Goal: Task Accomplishment & Management: Manage account settings

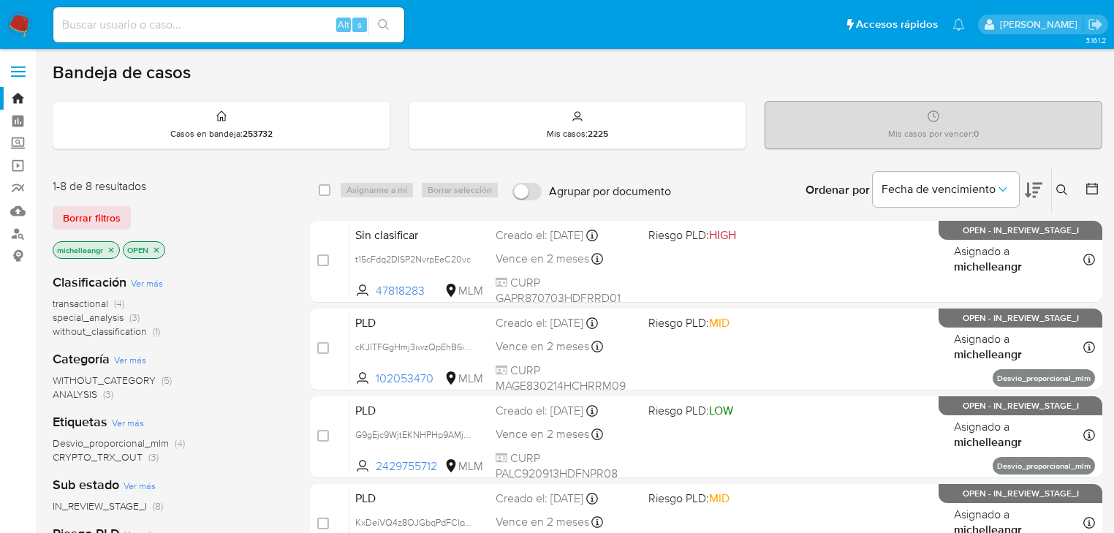
click at [178, 26] on input at bounding box center [228, 24] width 351 height 19
paste input "cKJITFGgHmj3iwzQpEhB6iCB"
type input "cKJITFGgHmj3iwzQpEhB6iCB"
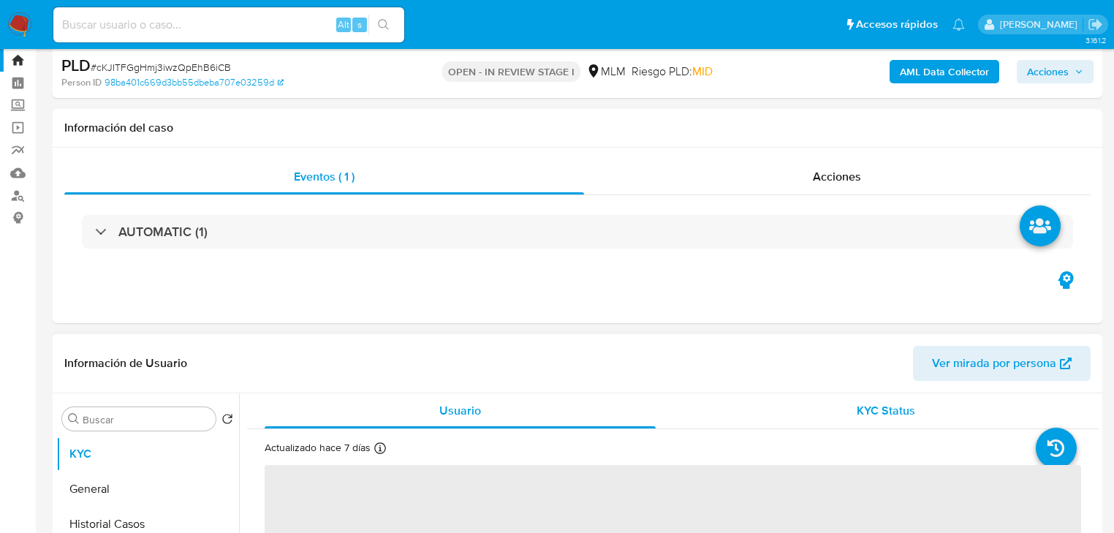
scroll to position [58, 0]
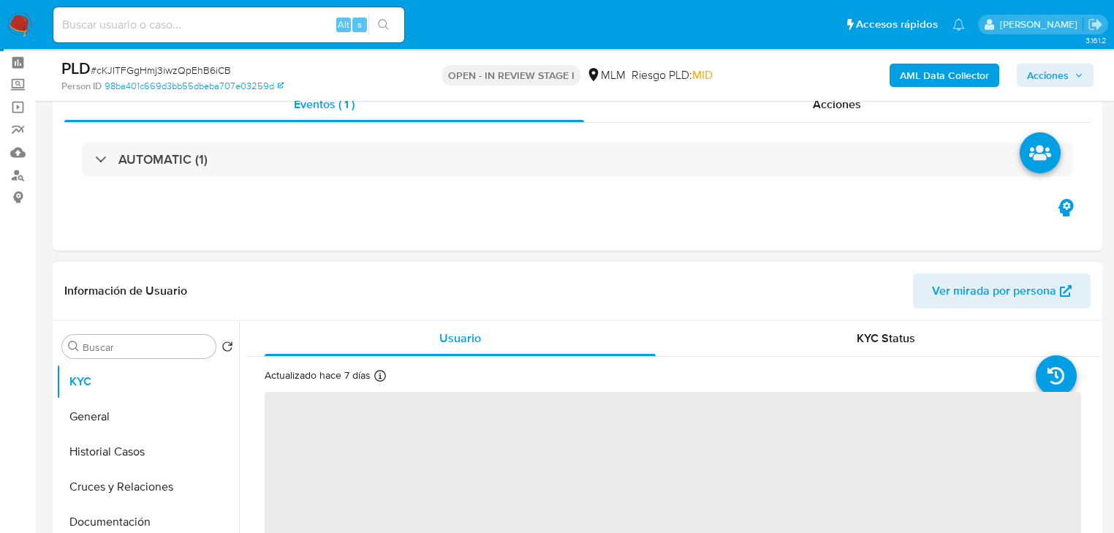
select select "10"
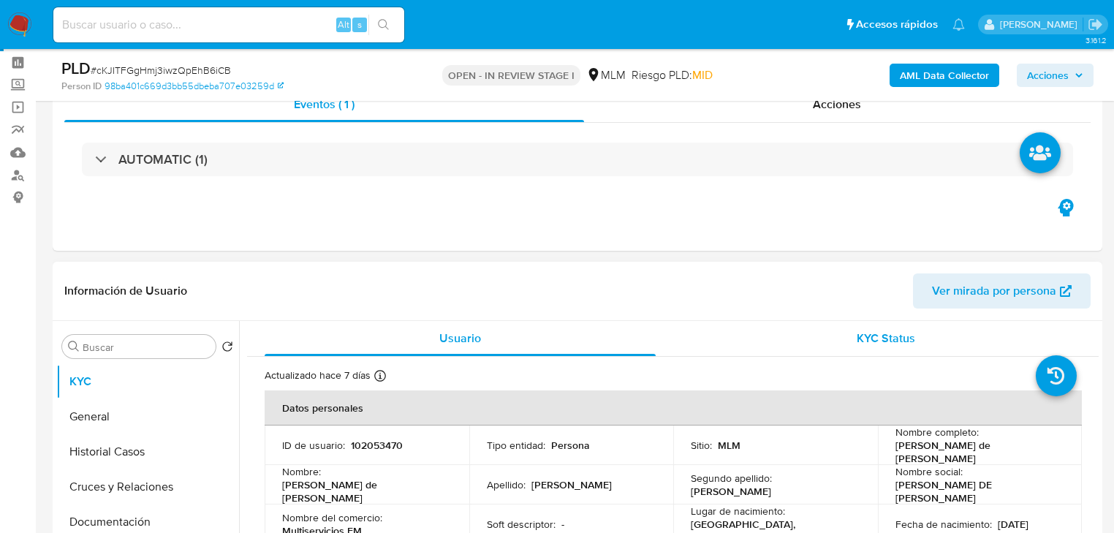
drag, startPoint x: 687, startPoint y: 339, endPoint x: 669, endPoint y: 329, distance: 20.3
click at [691, 338] on div "KYC Status" at bounding box center [886, 338] width 391 height 35
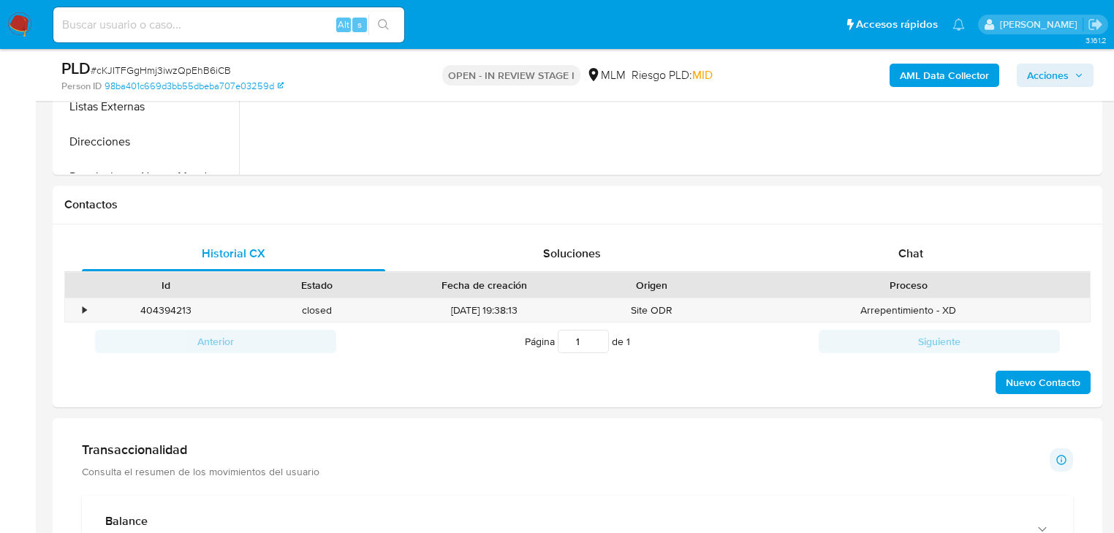
scroll to position [643, 0]
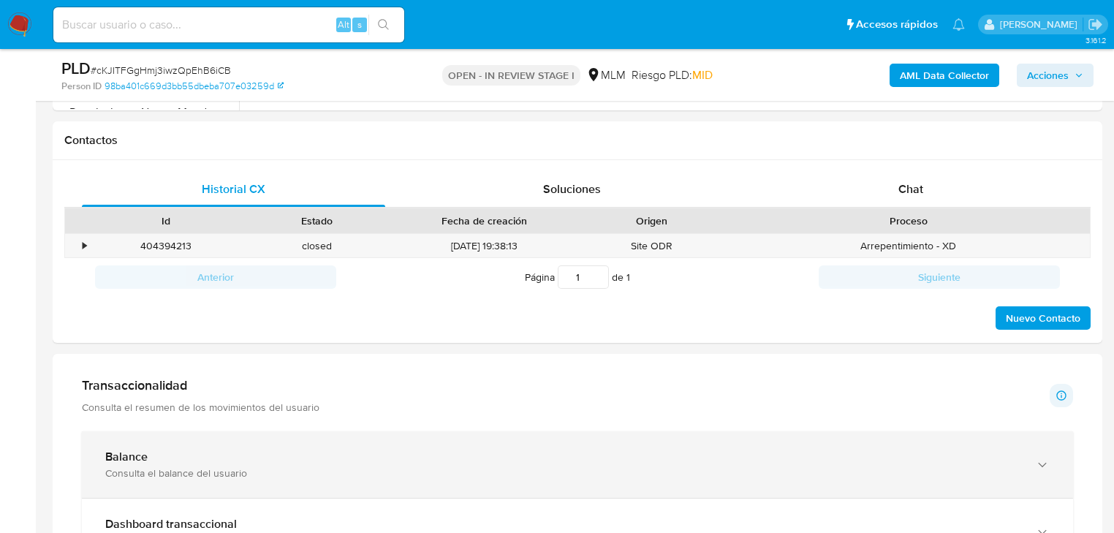
click at [256, 452] on div "Balance" at bounding box center [562, 456] width 915 height 15
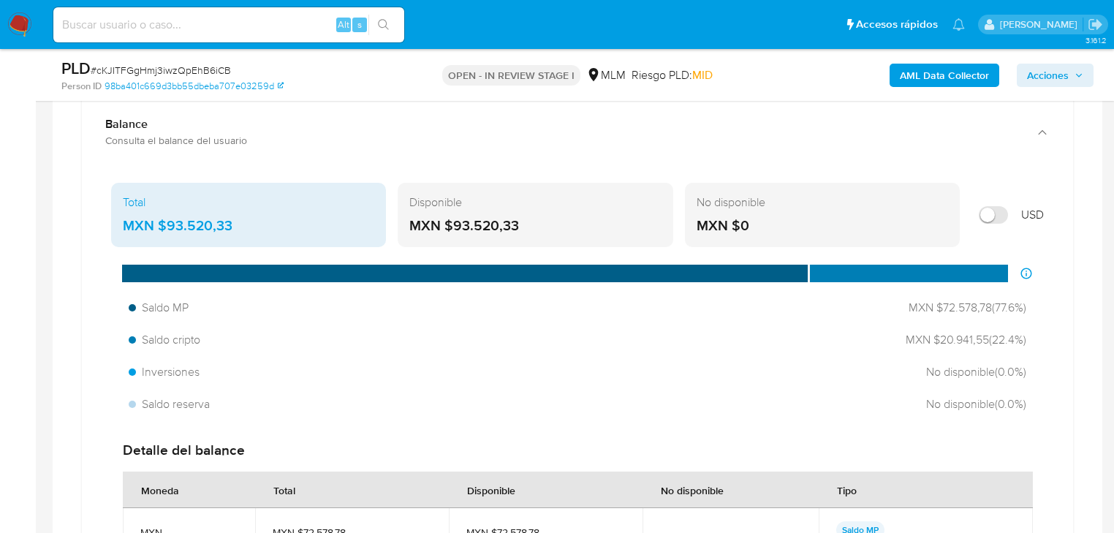
scroll to position [994, 0]
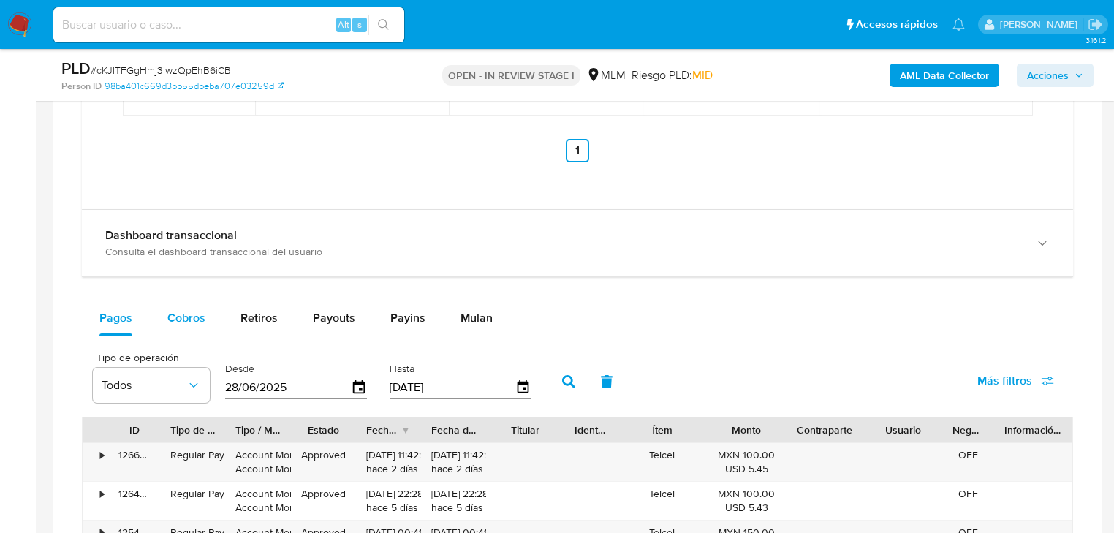
click at [192, 321] on span "Cobros" at bounding box center [186, 317] width 38 height 17
select select "10"
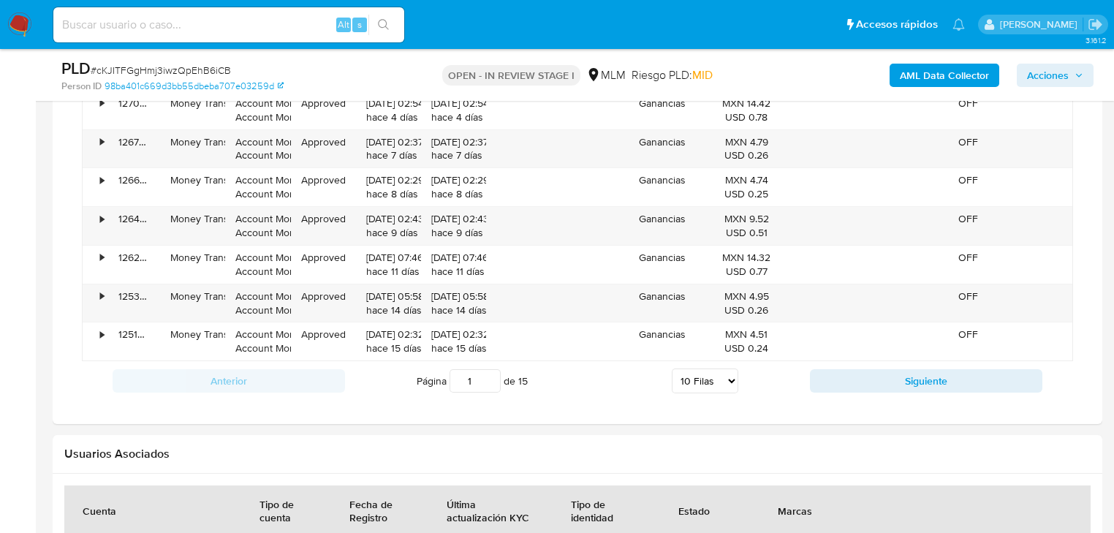
click at [842, 387] on button "Siguiente" at bounding box center [926, 380] width 232 height 23
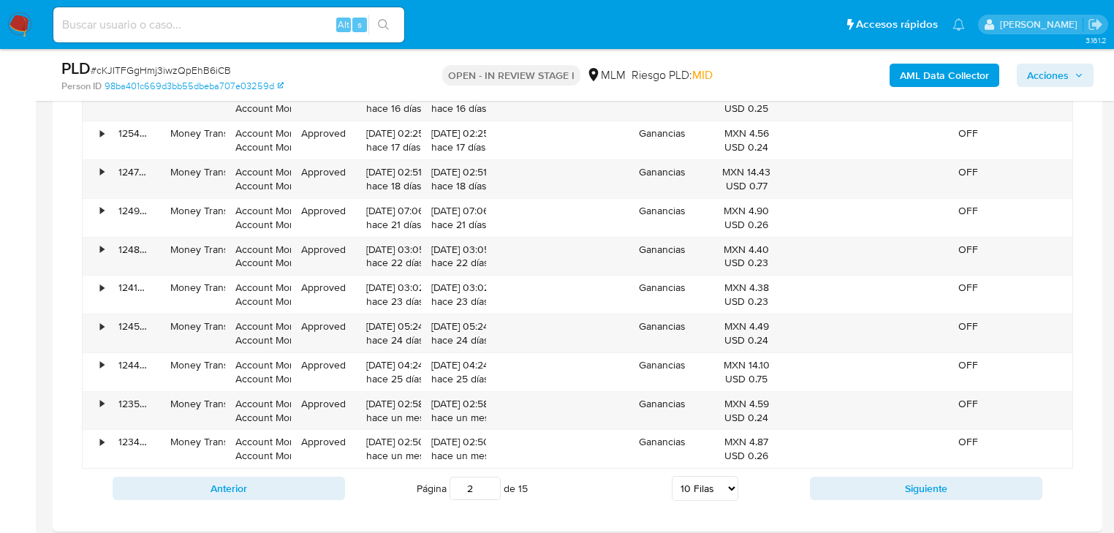
scroll to position [2105, 0]
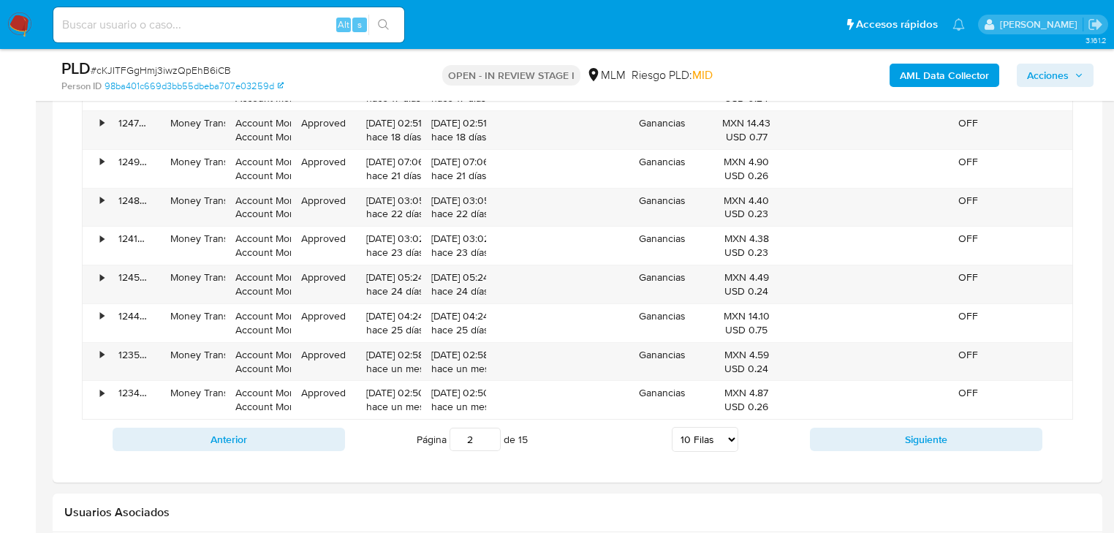
click at [839, 436] on button "Siguiente" at bounding box center [926, 439] width 232 height 23
type input "3"
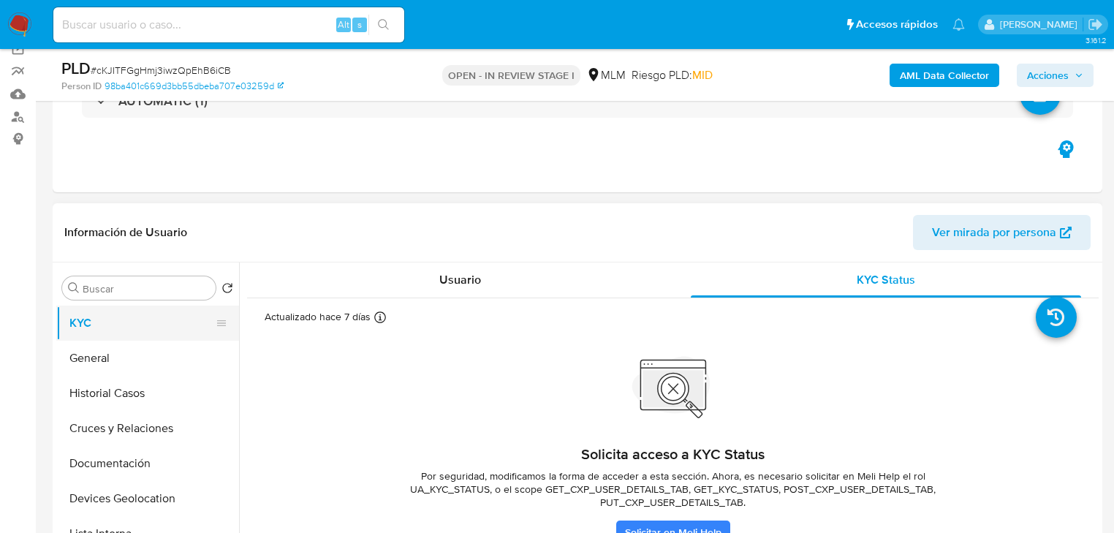
drag, startPoint x: 139, startPoint y: 316, endPoint x: 151, endPoint y: 321, distance: 12.5
click at [141, 316] on button "KYC" at bounding box center [141, 322] width 171 height 35
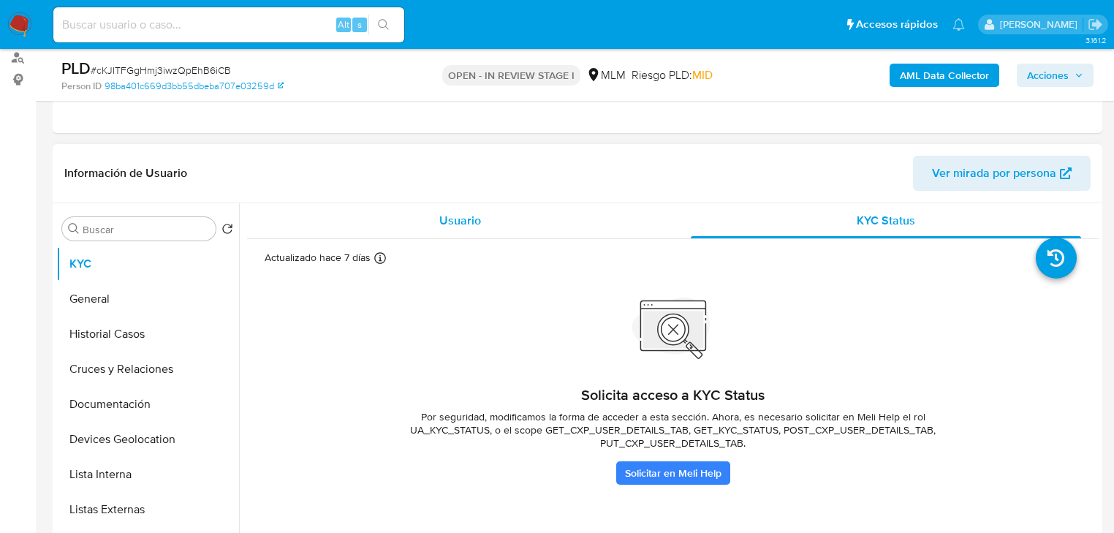
scroll to position [175, 0]
click at [462, 220] on span "Usuario" at bounding box center [460, 221] width 42 height 17
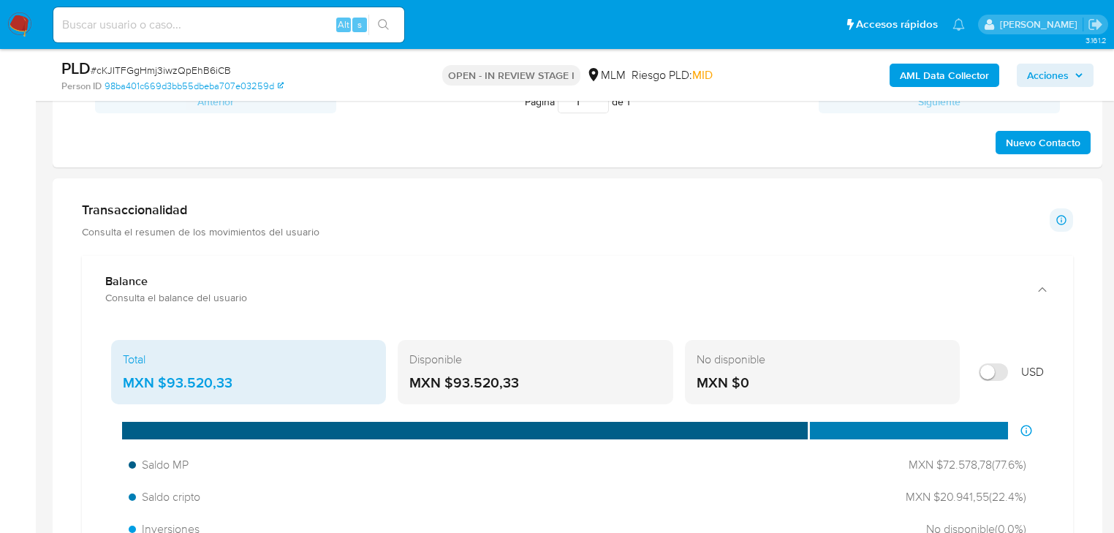
scroll to position [994, 0]
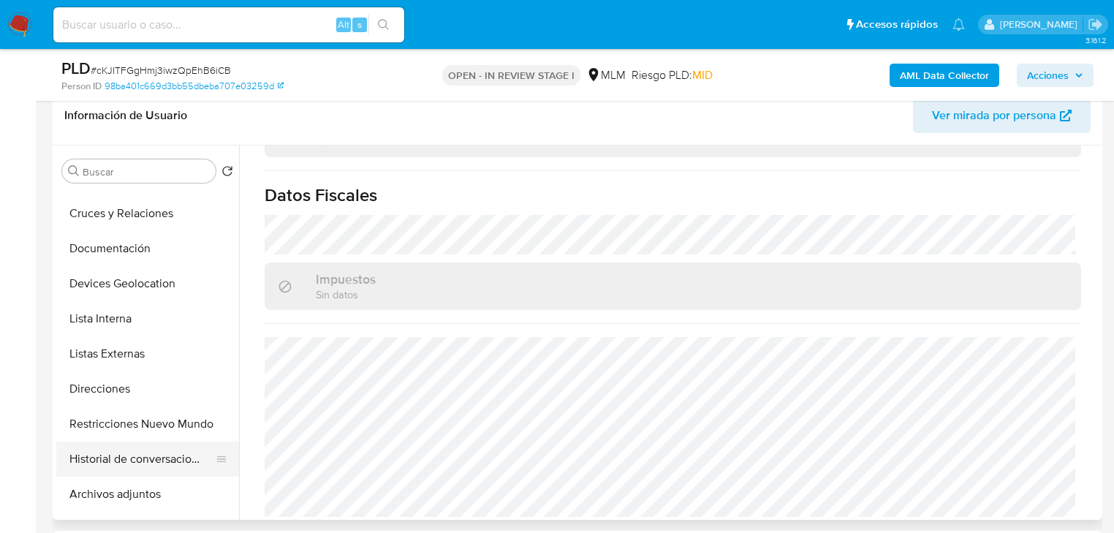
scroll to position [175, 0]
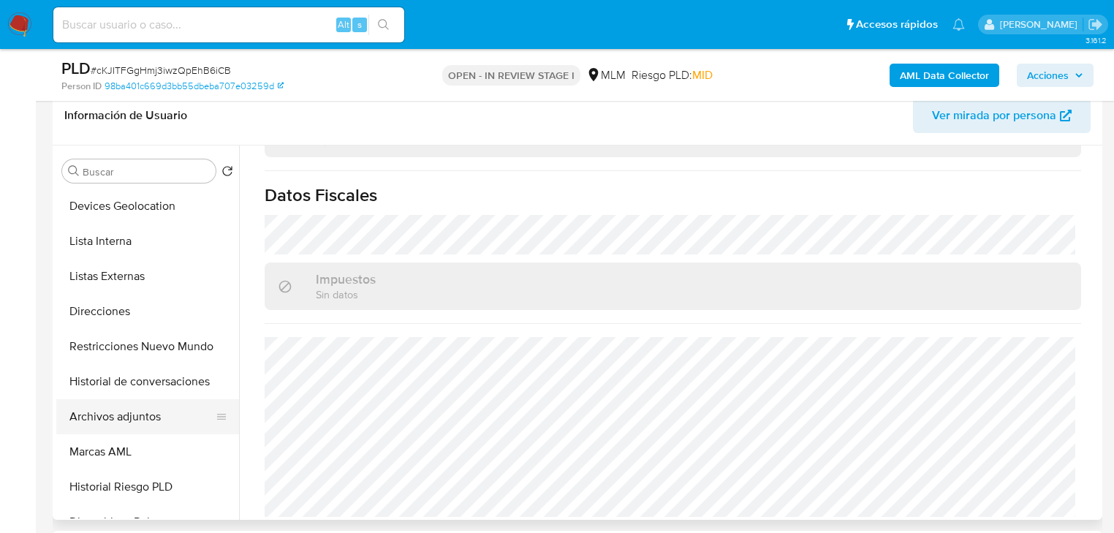
click at [132, 415] on button "Archivos adjuntos" at bounding box center [141, 416] width 171 height 35
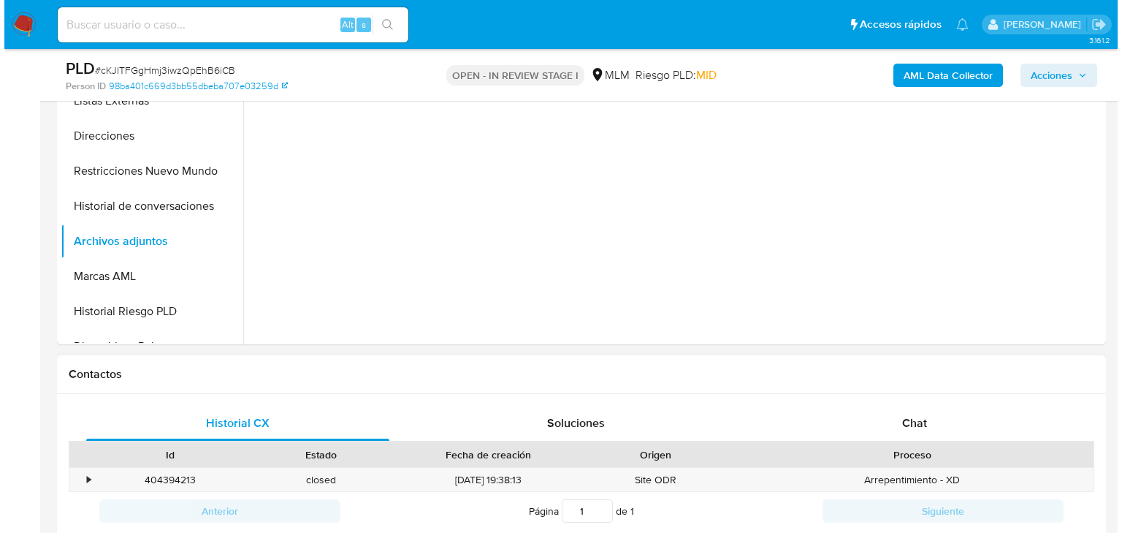
scroll to position [351, 0]
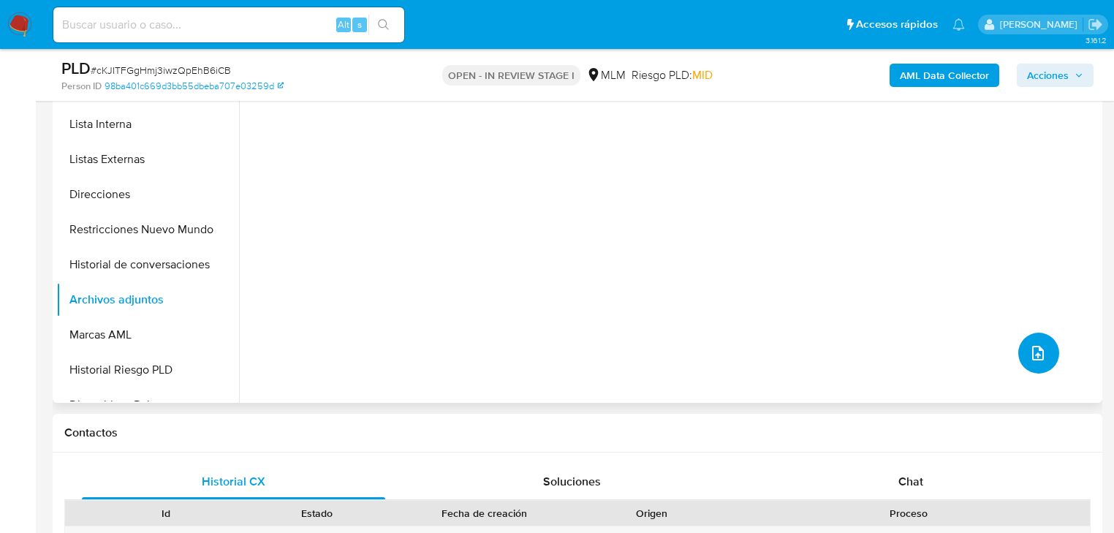
click at [1029, 360] on icon "upload-file" at bounding box center [1038, 353] width 18 height 18
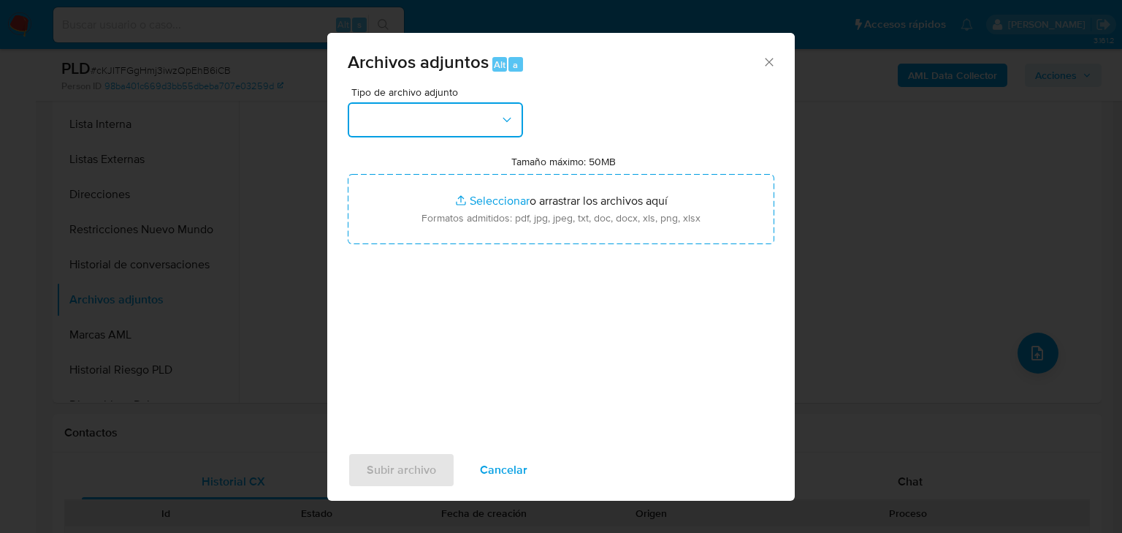
click at [403, 114] on button "button" at bounding box center [435, 119] width 175 height 35
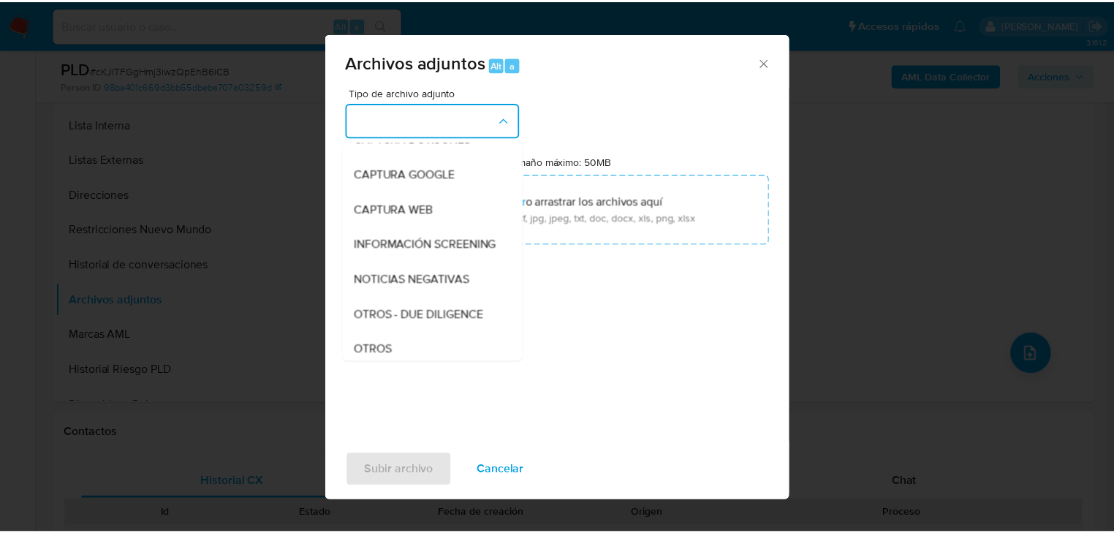
scroll to position [99, 0]
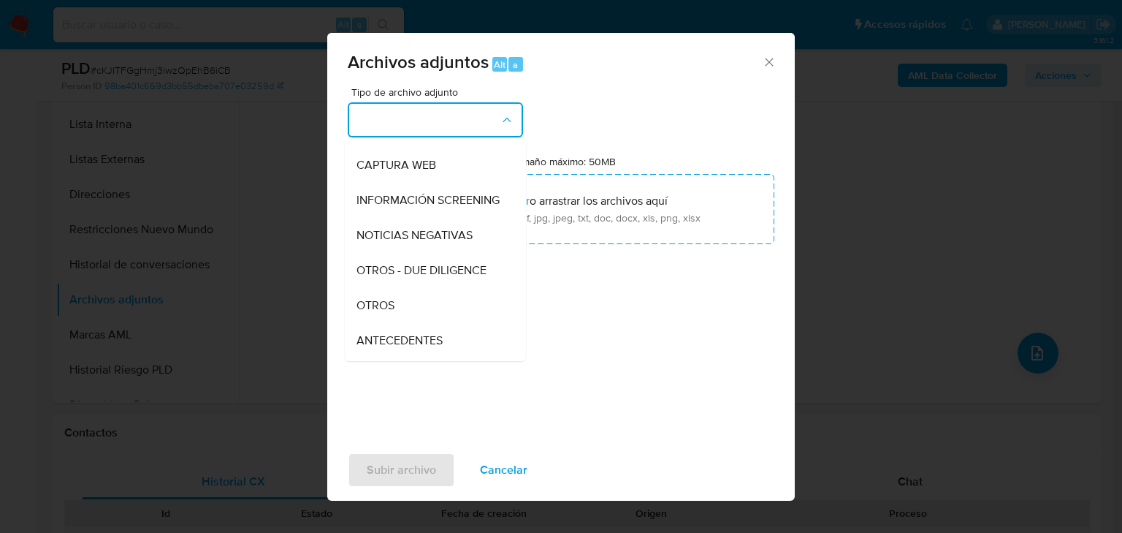
click at [385, 313] on span "OTROS" at bounding box center [376, 305] width 38 height 15
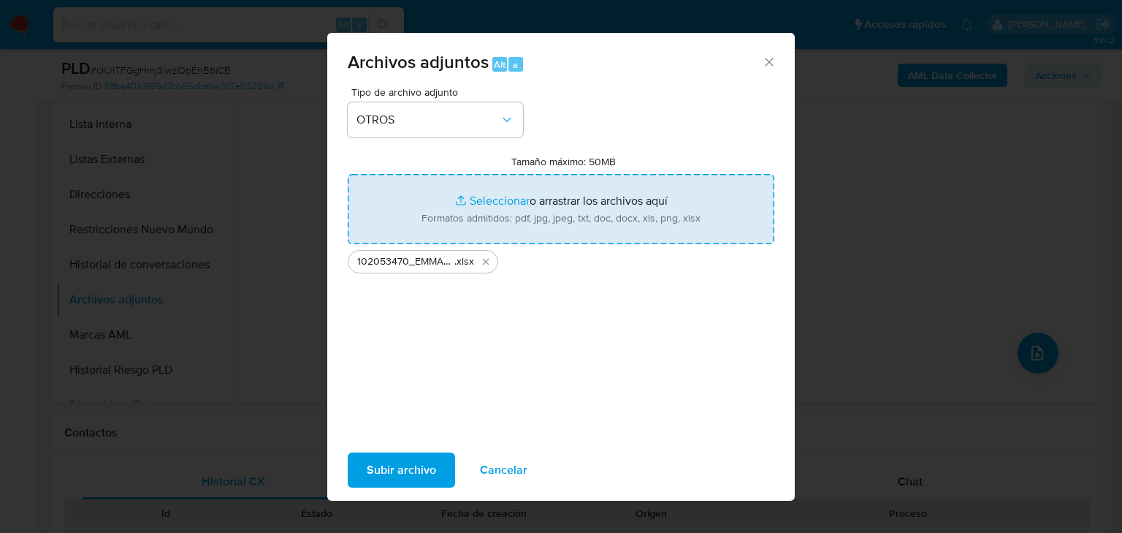
type input "C:\fakepath\102053470_EMMANUEL DE [PERSON_NAME] GARCIA_SEP25.pdf"
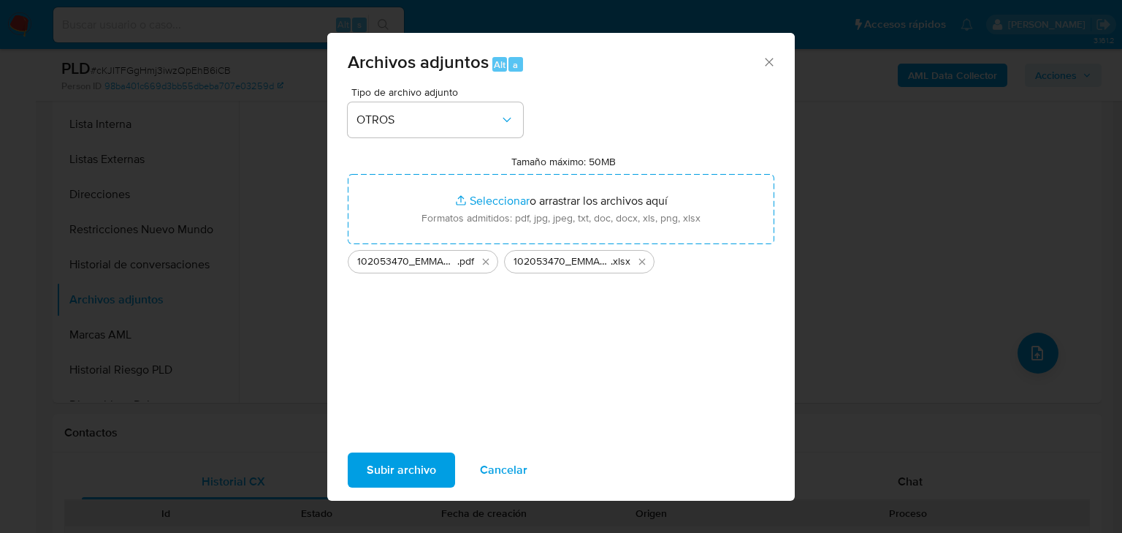
click at [395, 471] on span "Subir archivo" at bounding box center [401, 470] width 69 height 32
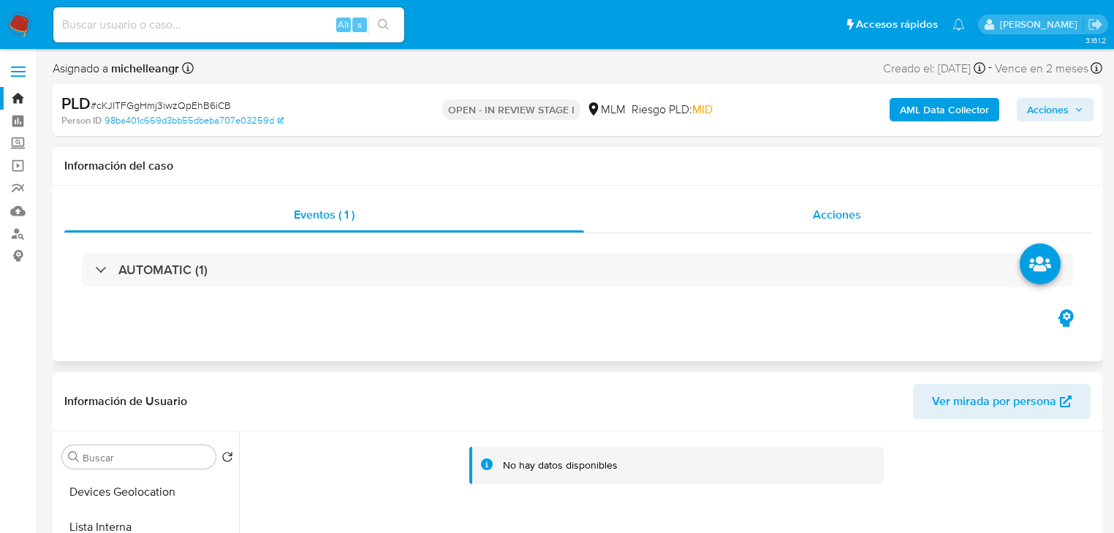
scroll to position [0, 0]
click at [850, 218] on span "Acciones" at bounding box center [837, 214] width 48 height 17
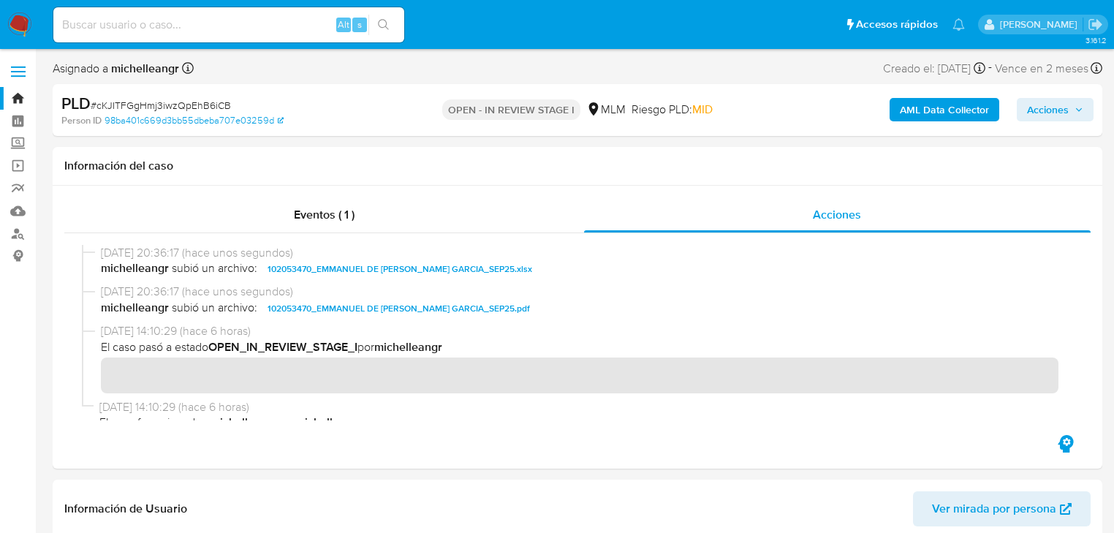
click at [1088, 108] on button "Acciones" at bounding box center [1055, 109] width 77 height 23
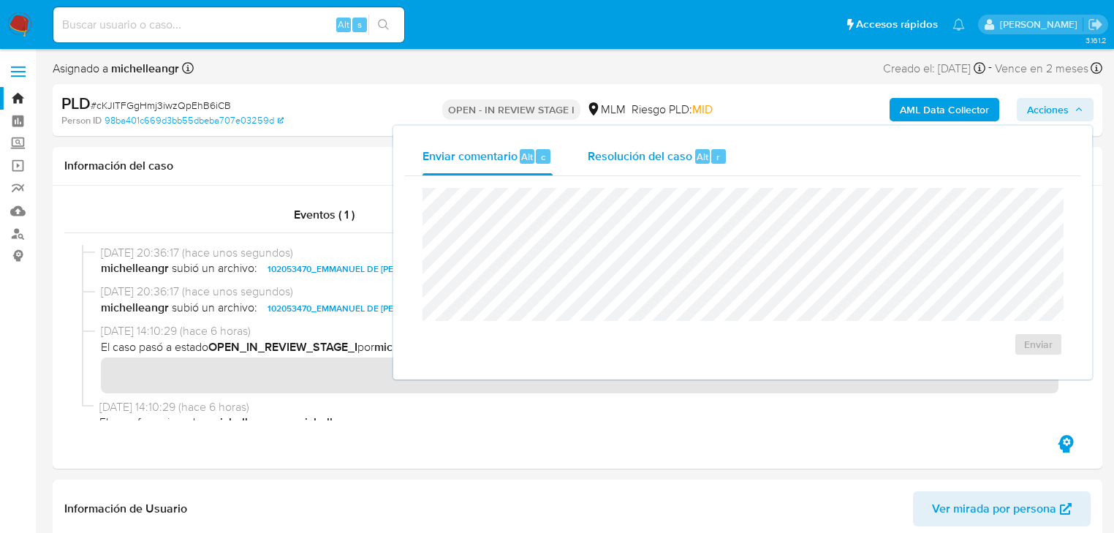
click at [640, 155] on span "Resolución del caso" at bounding box center [640, 156] width 105 height 17
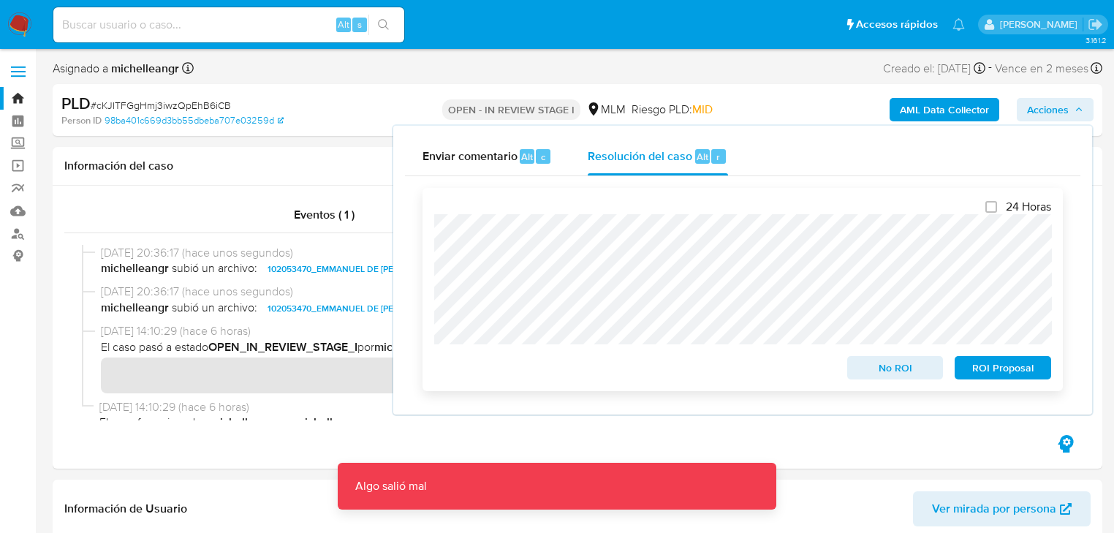
click at [889, 374] on span "No ROI" at bounding box center [895, 367] width 76 height 20
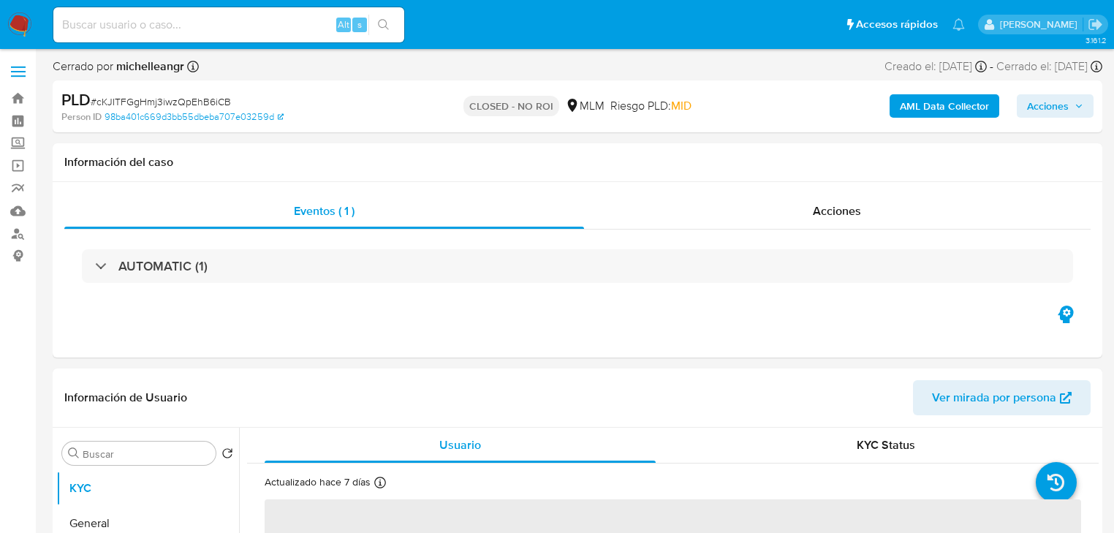
select select "10"
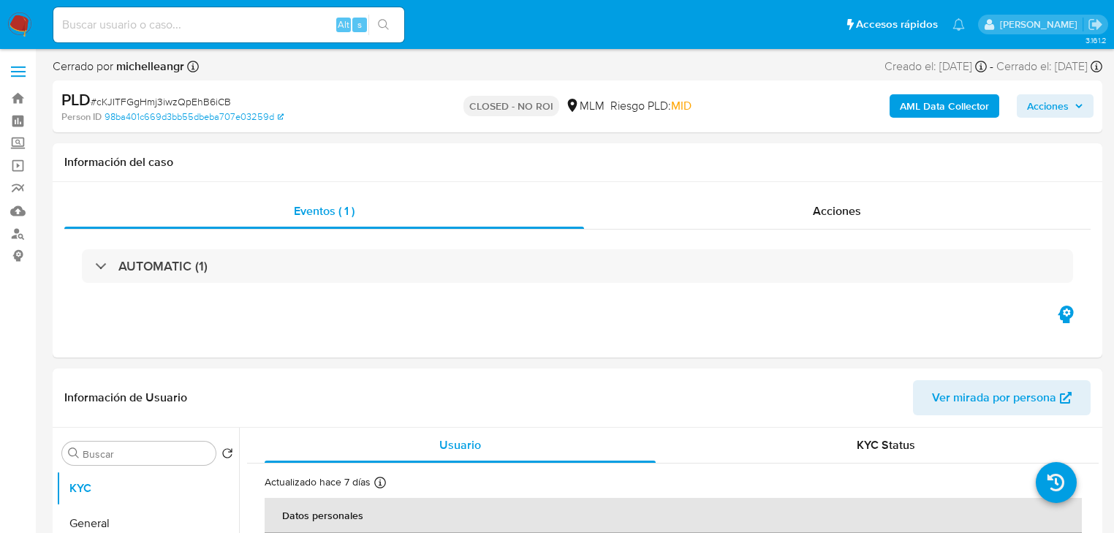
click at [155, 10] on div "Alt s" at bounding box center [228, 24] width 351 height 35
click at [154, 12] on div "Alt s" at bounding box center [228, 24] width 351 height 35
click at [152, 16] on input at bounding box center [228, 24] width 351 height 19
paste input "KxDeiVQ4z8OJGbqPdFClpYRY"
type input "KxDeiVQ4z8OJGbqPdFClpYRY"
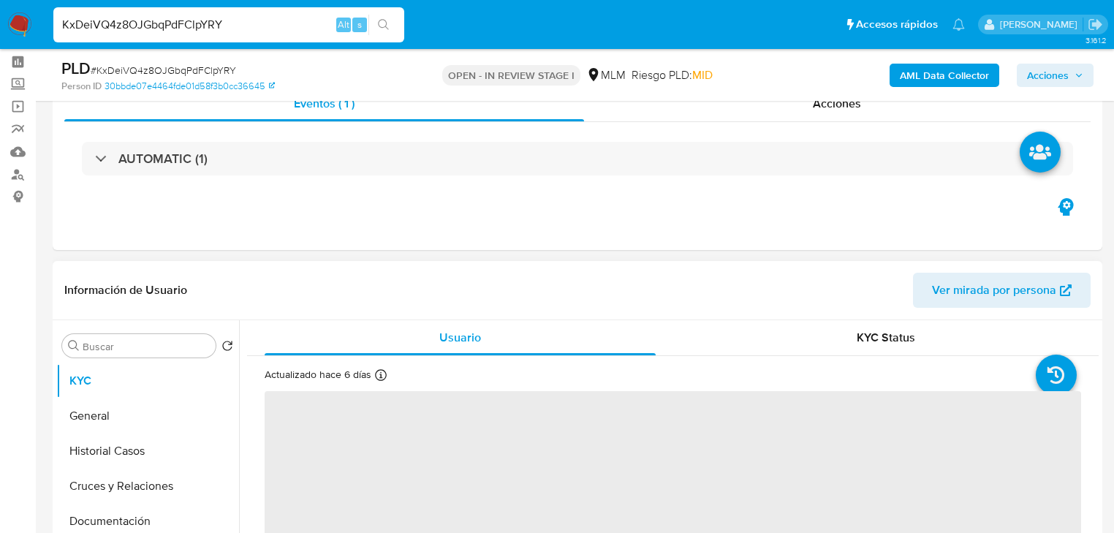
scroll to position [117, 0]
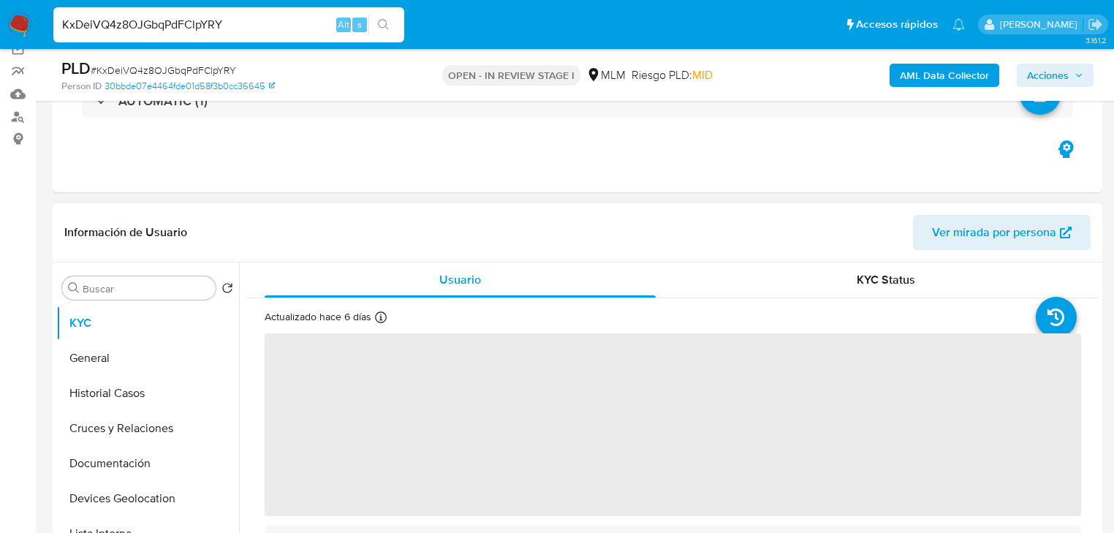
select select "10"
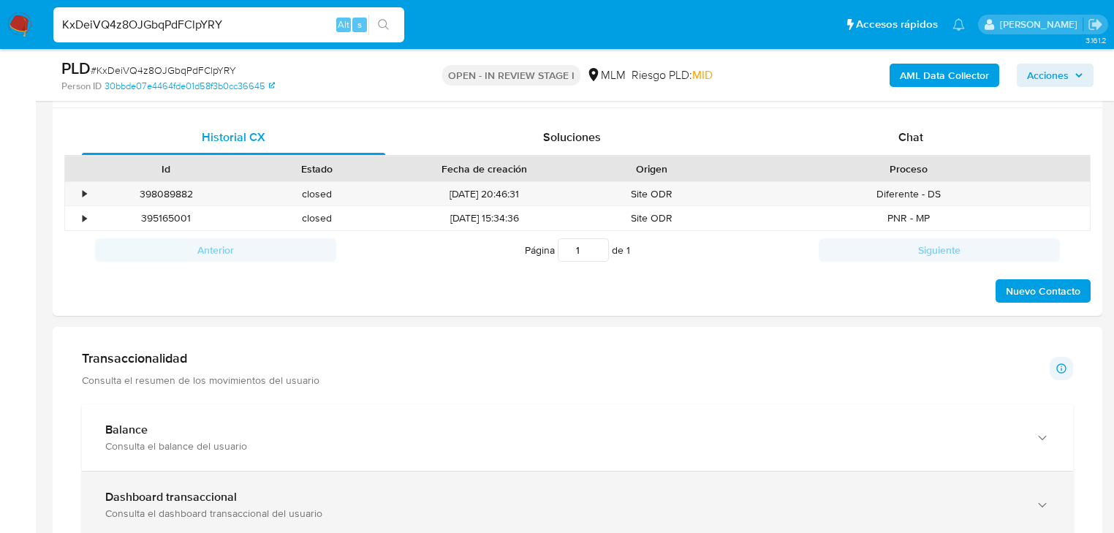
scroll to position [818, 0]
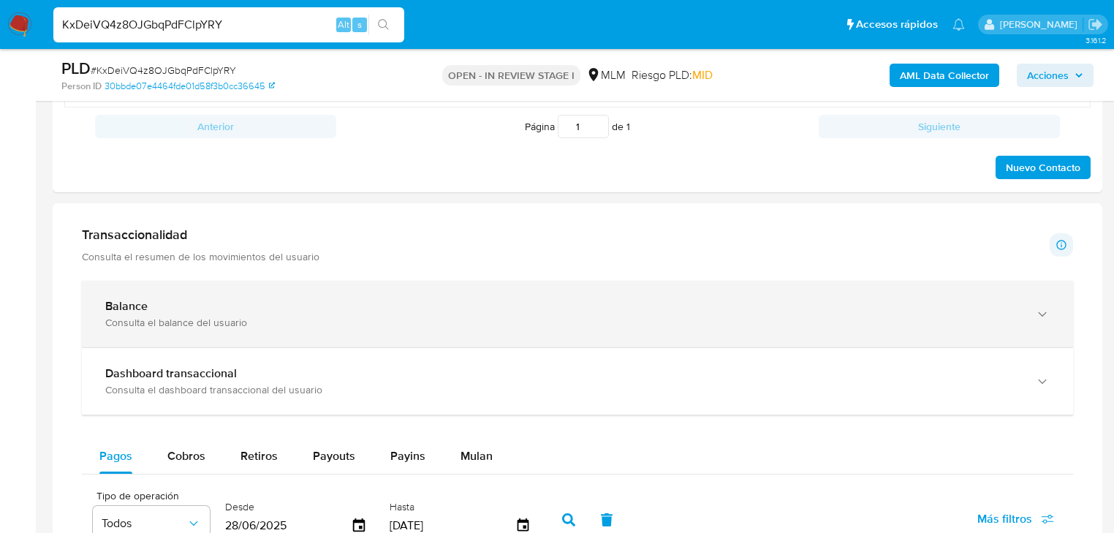
click at [172, 318] on div "Consulta el balance del usuario" at bounding box center [562, 322] width 915 height 13
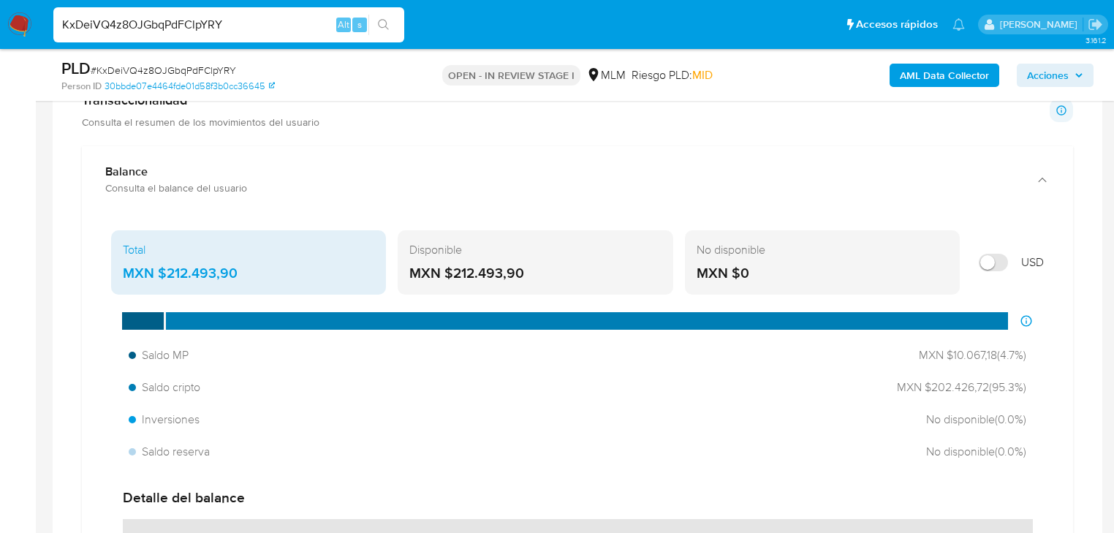
scroll to position [1052, 0]
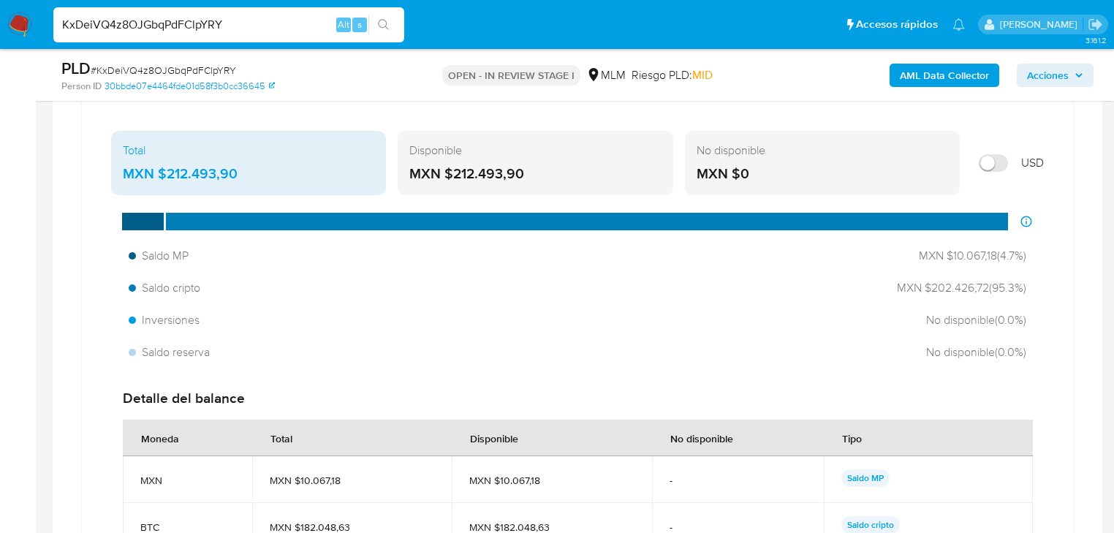
click at [159, 162] on div "Total MXN $212.493,90" at bounding box center [248, 163] width 275 height 64
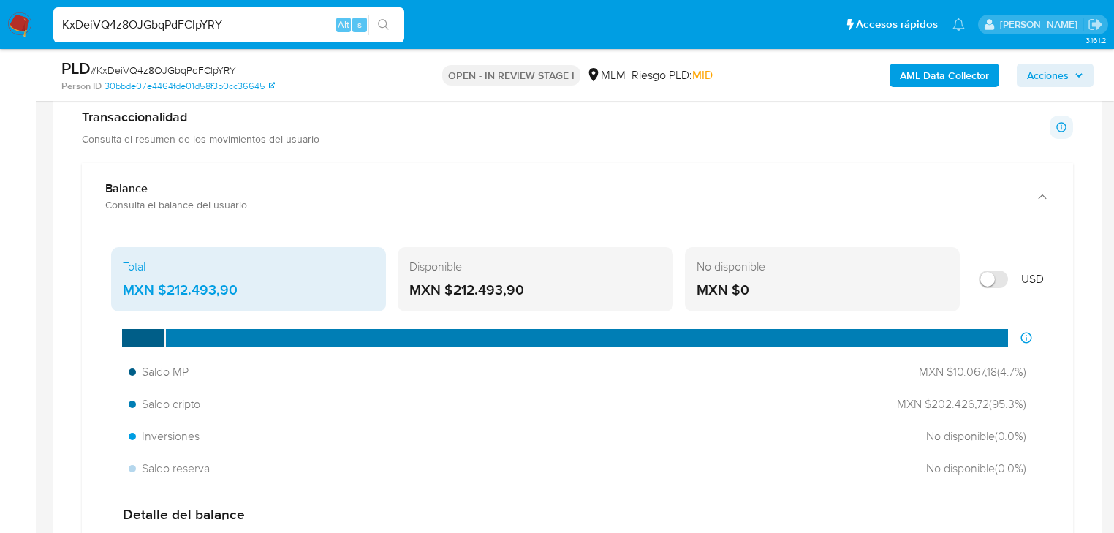
scroll to position [935, 0]
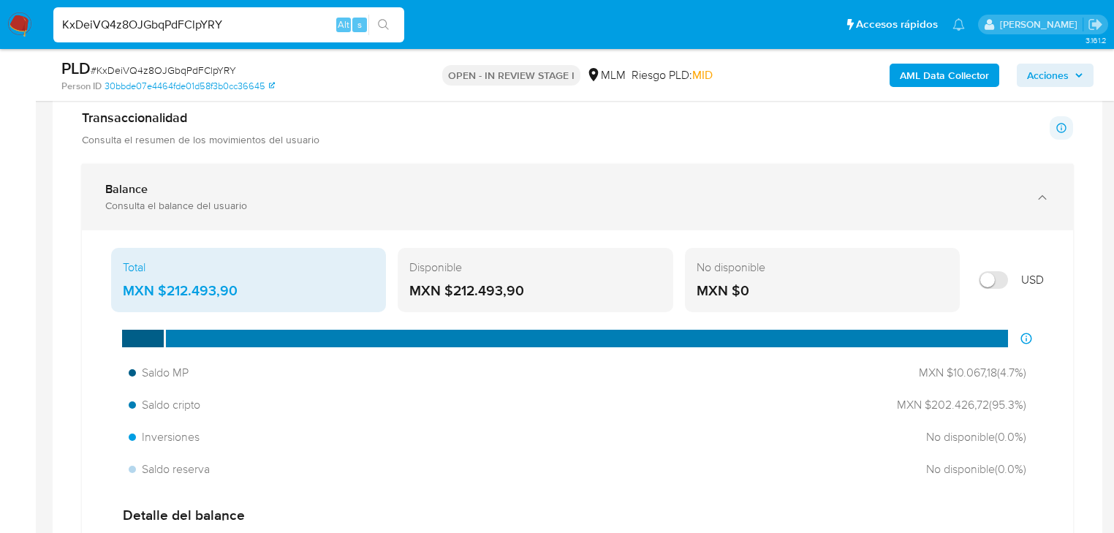
click at [149, 201] on div "Consulta el balance del usuario" at bounding box center [562, 205] width 915 height 13
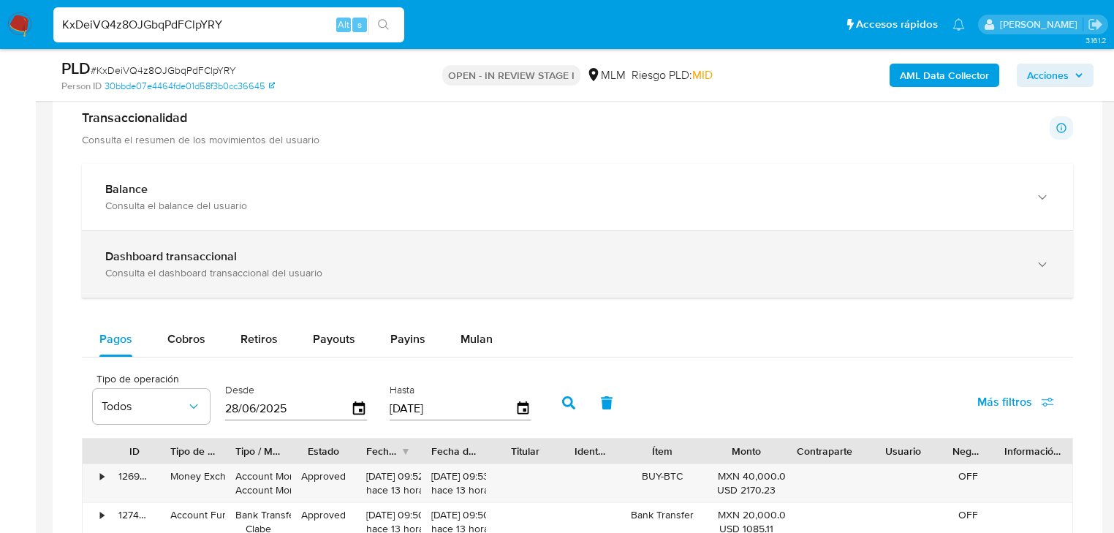
click at [174, 265] on b "Dashboard transaccional" at bounding box center [171, 256] width 132 height 17
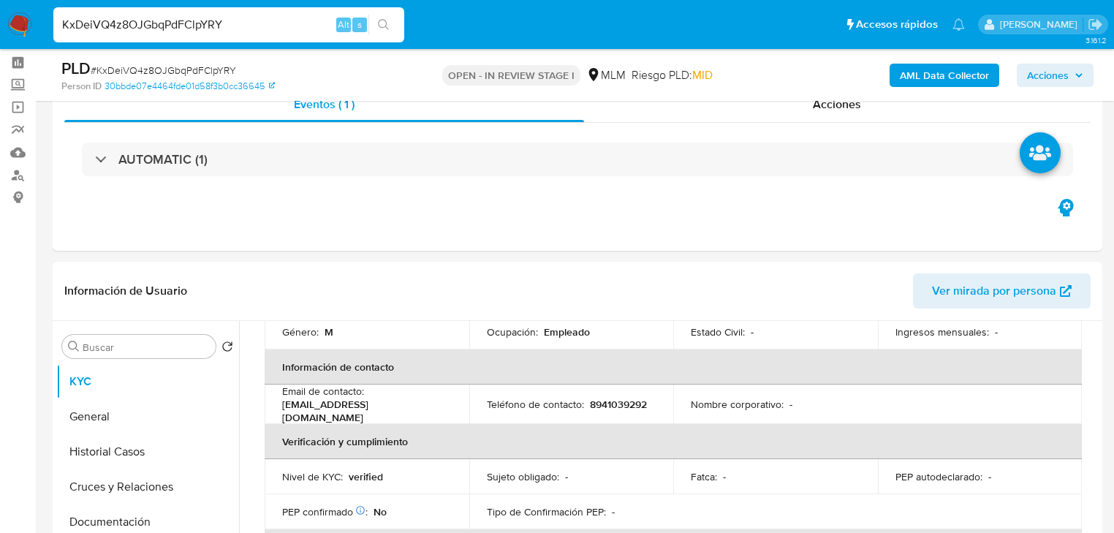
scroll to position [90, 0]
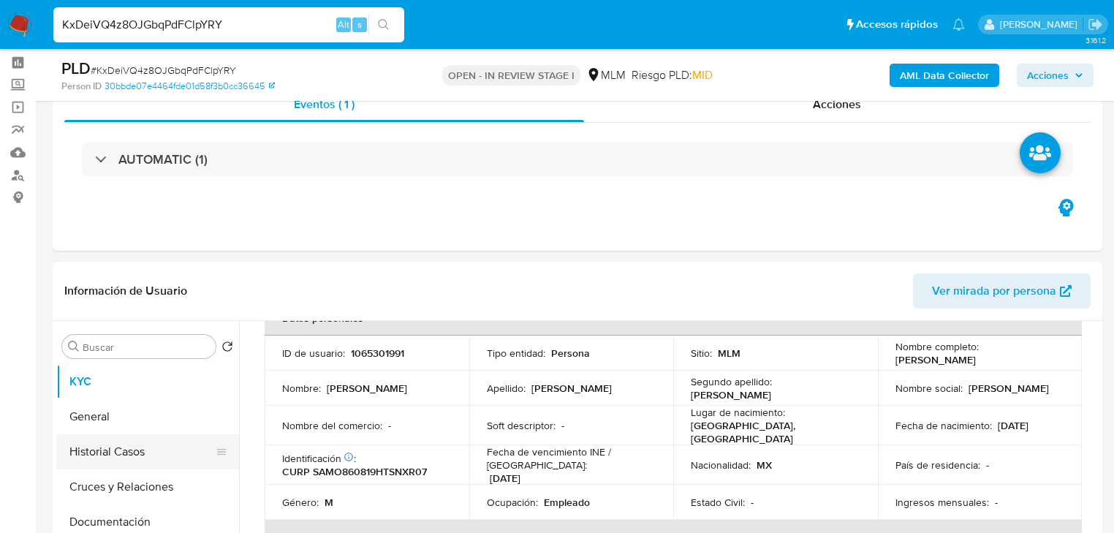
click at [153, 447] on button "Historial Casos" at bounding box center [141, 451] width 171 height 35
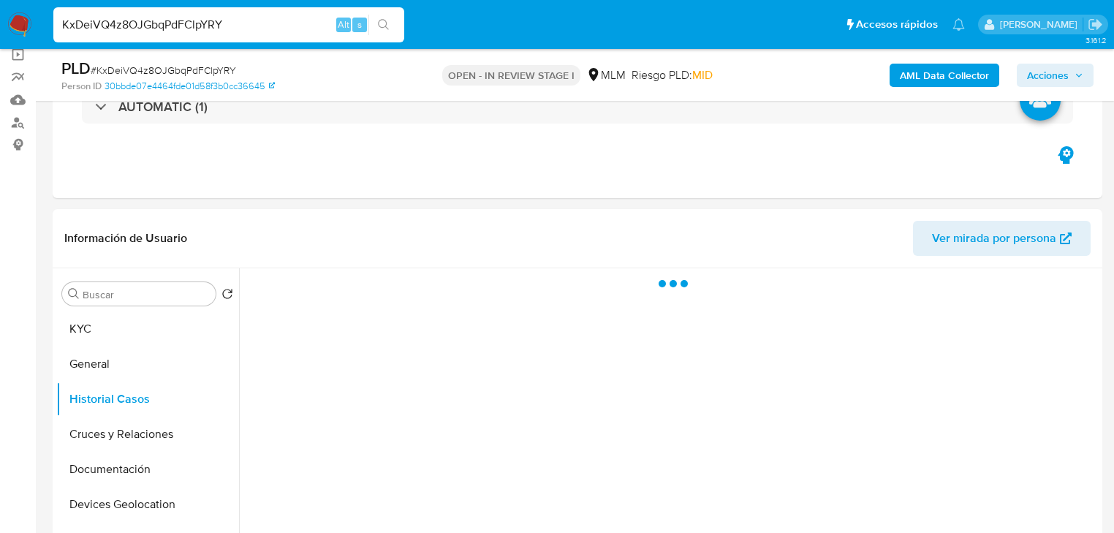
scroll to position [175, 0]
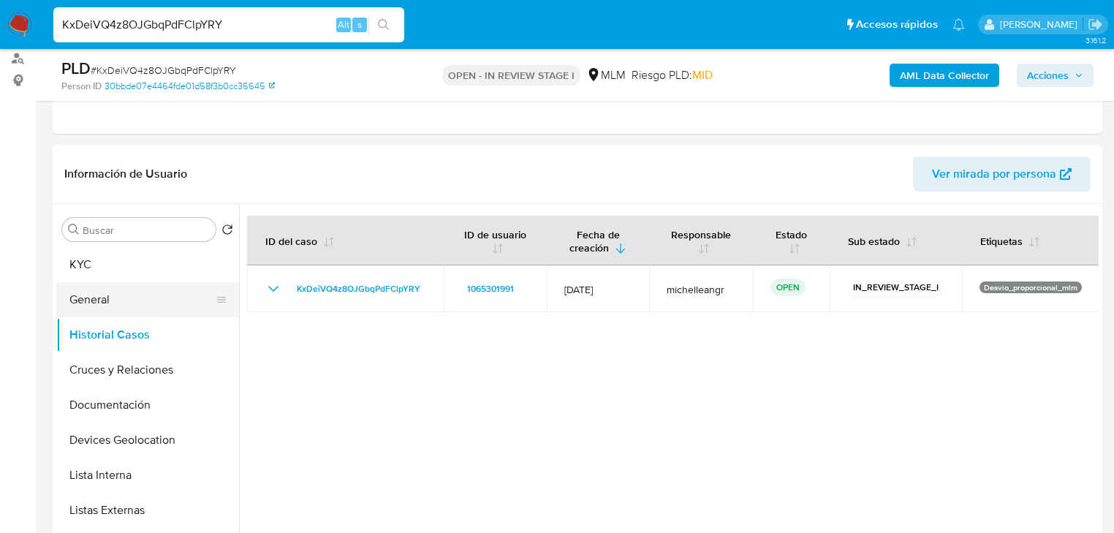
click at [134, 312] on button "General" at bounding box center [141, 299] width 171 height 35
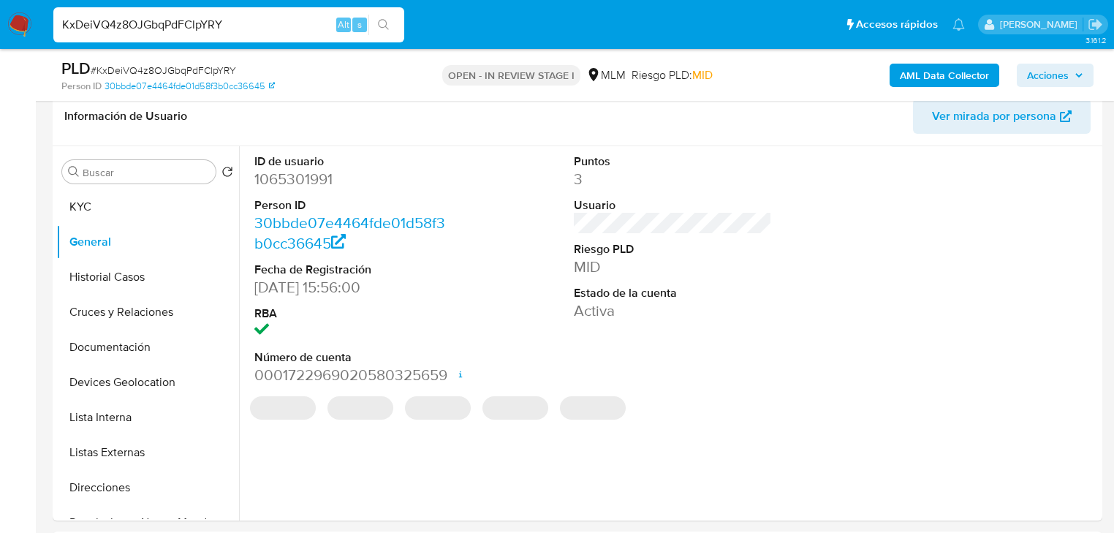
scroll to position [234, 0]
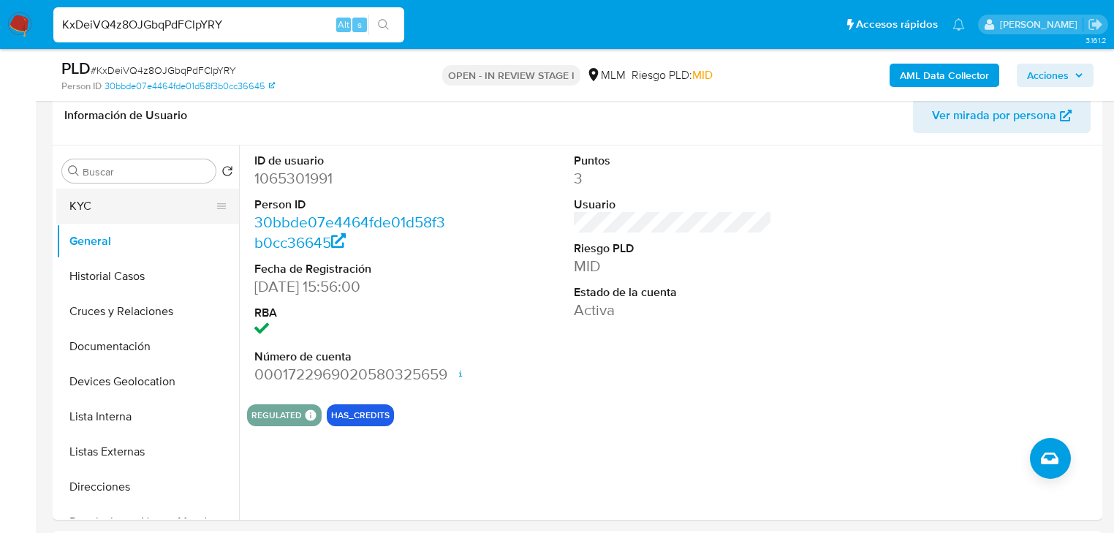
click at [133, 208] on button "KYC" at bounding box center [141, 206] width 171 height 35
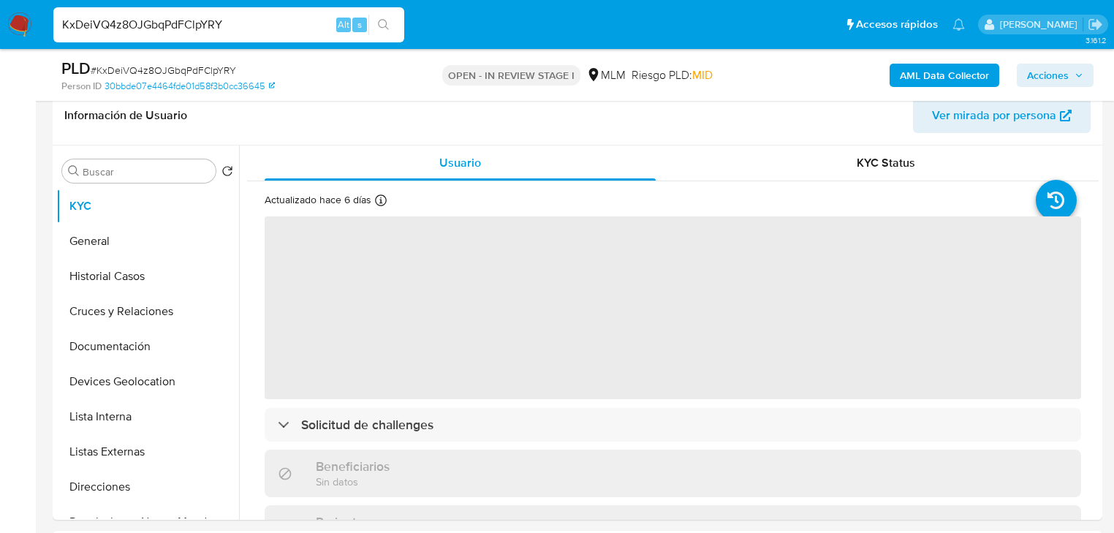
click at [338, 251] on span "‌" at bounding box center [673, 307] width 816 height 183
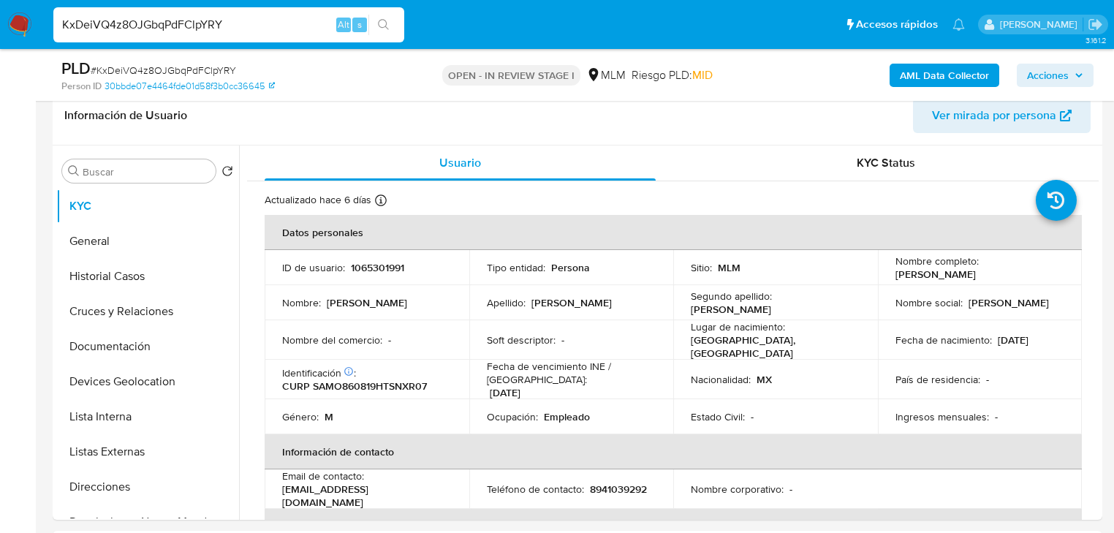
click at [361, 263] on p "1065301991" at bounding box center [377, 267] width 53 height 13
click at [373, 265] on p "1065301991" at bounding box center [377, 267] width 53 height 13
copy p "1065301991"
